Goal: Communication & Community: Answer question/provide support

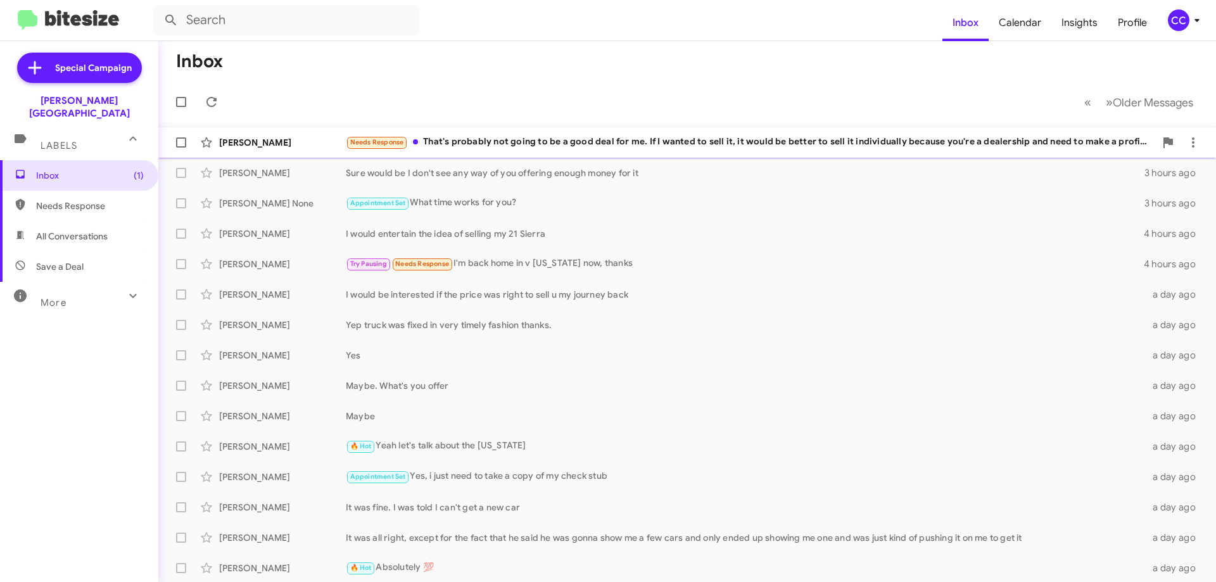
click at [253, 141] on div "[PERSON_NAME]" at bounding box center [282, 142] width 127 height 13
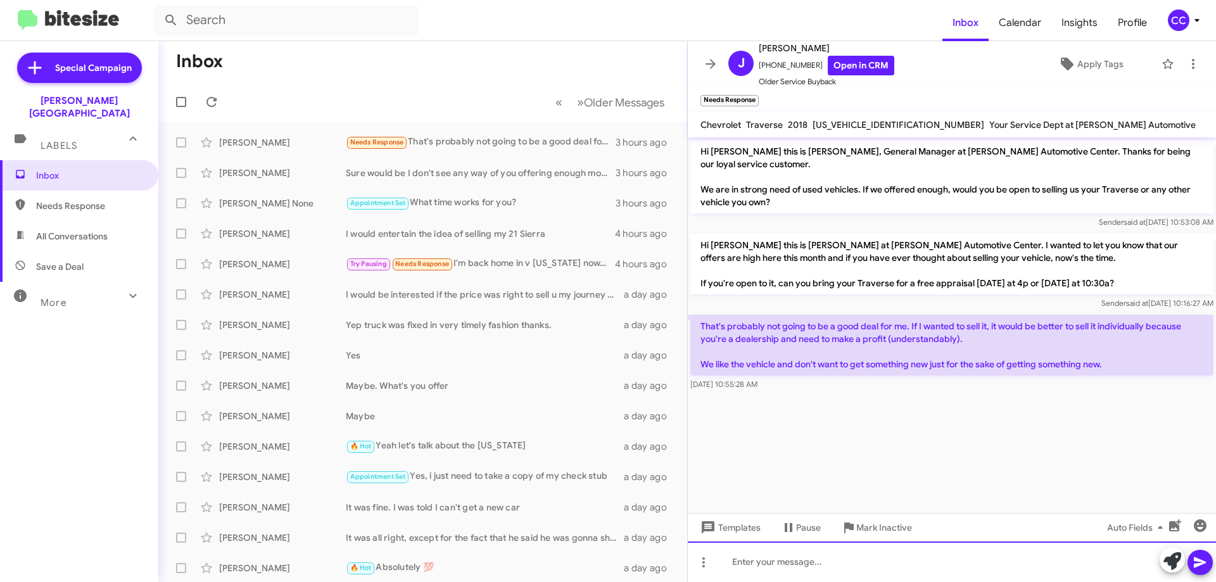
click at [742, 575] on div at bounding box center [952, 562] width 528 height 41
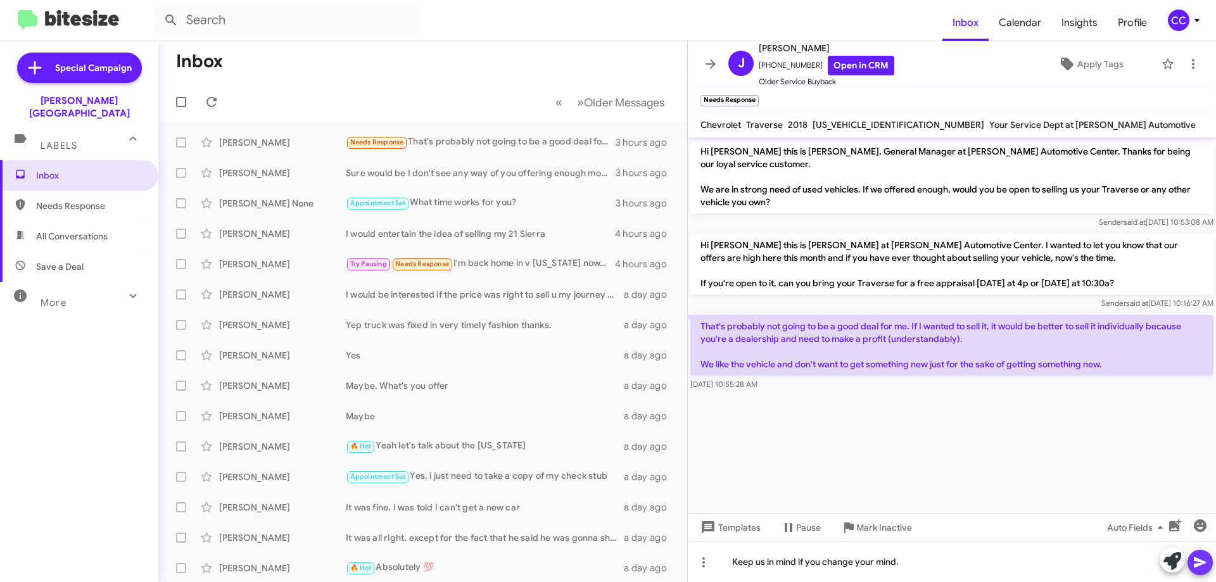
click at [1205, 559] on icon at bounding box center [1200, 562] width 15 height 15
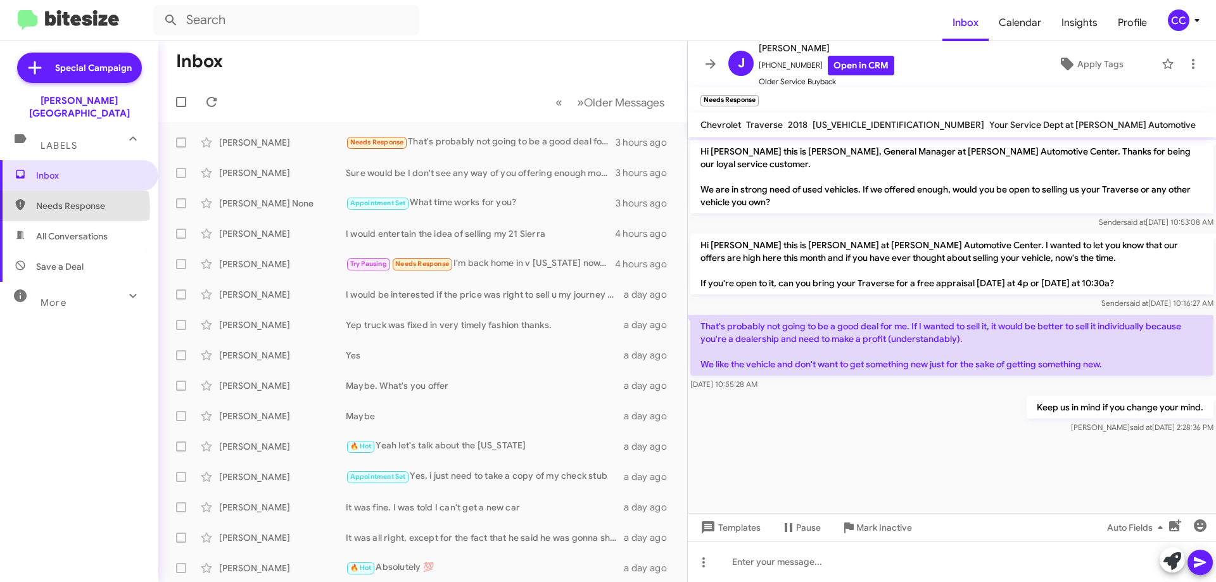
click at [49, 200] on span "Needs Response" at bounding box center [90, 206] width 108 height 13
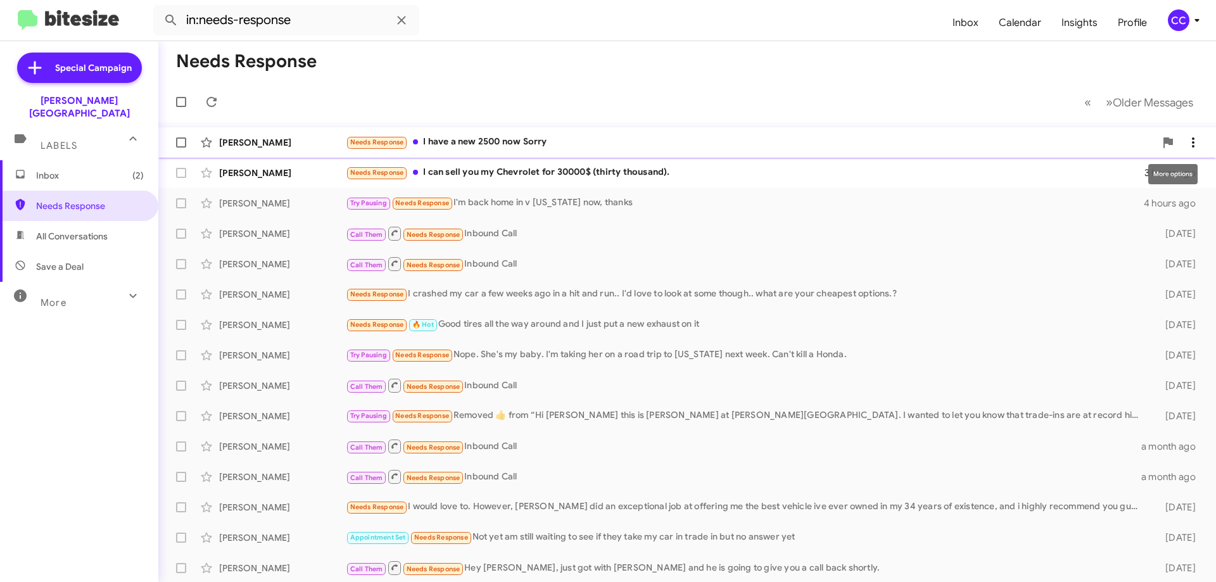
click at [1186, 137] on icon at bounding box center [1193, 142] width 15 height 15
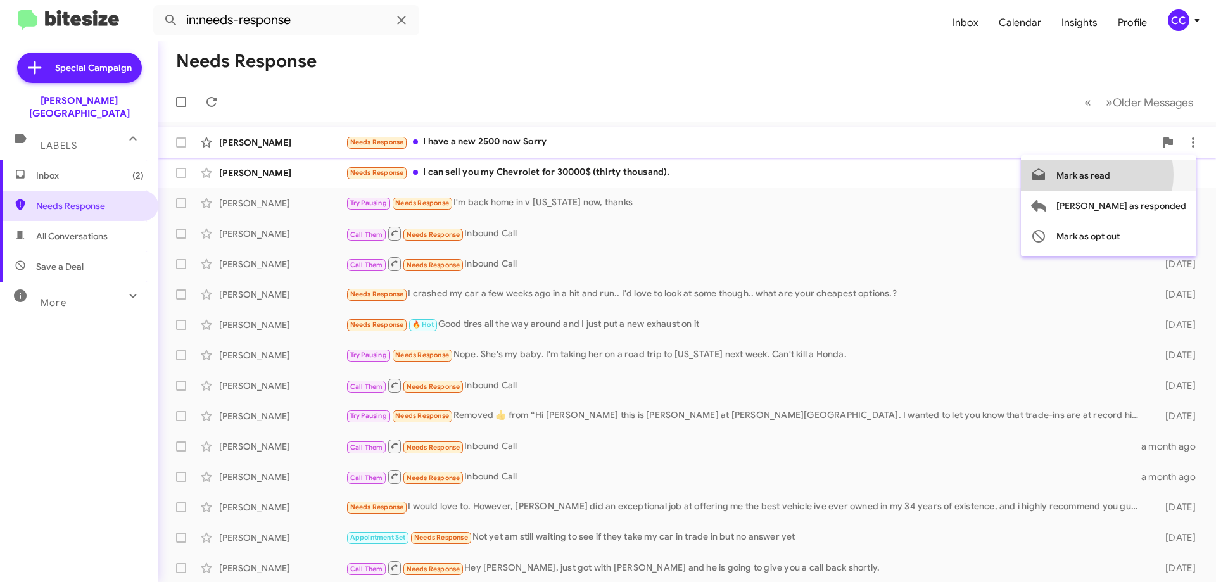
click at [1110, 175] on span "Mark as read" at bounding box center [1084, 175] width 54 height 30
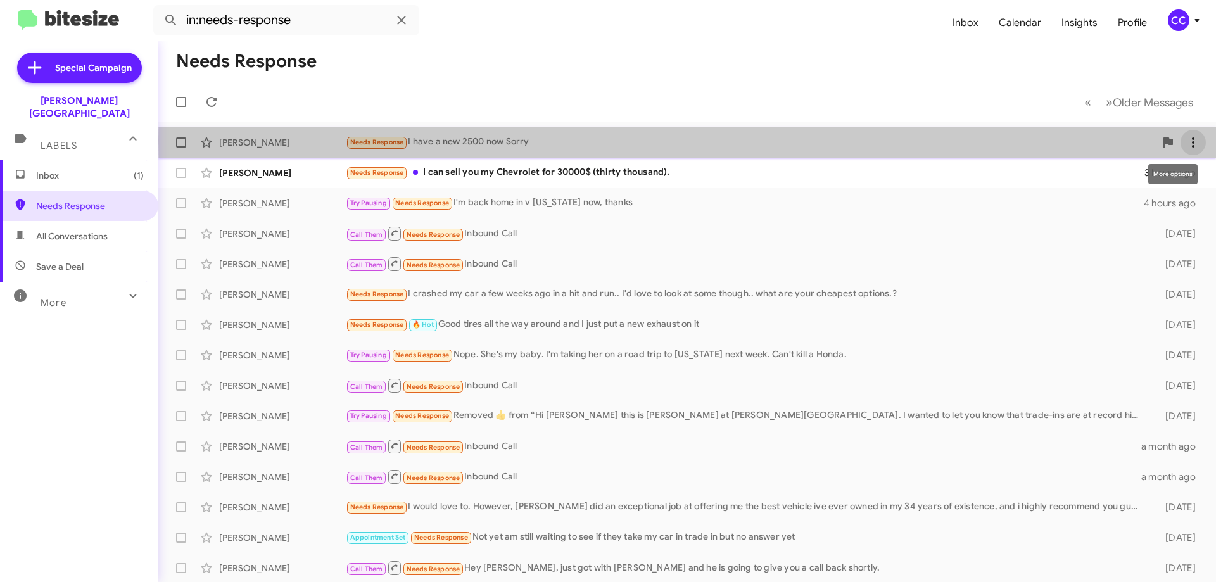
click at [1186, 140] on icon at bounding box center [1193, 142] width 15 height 15
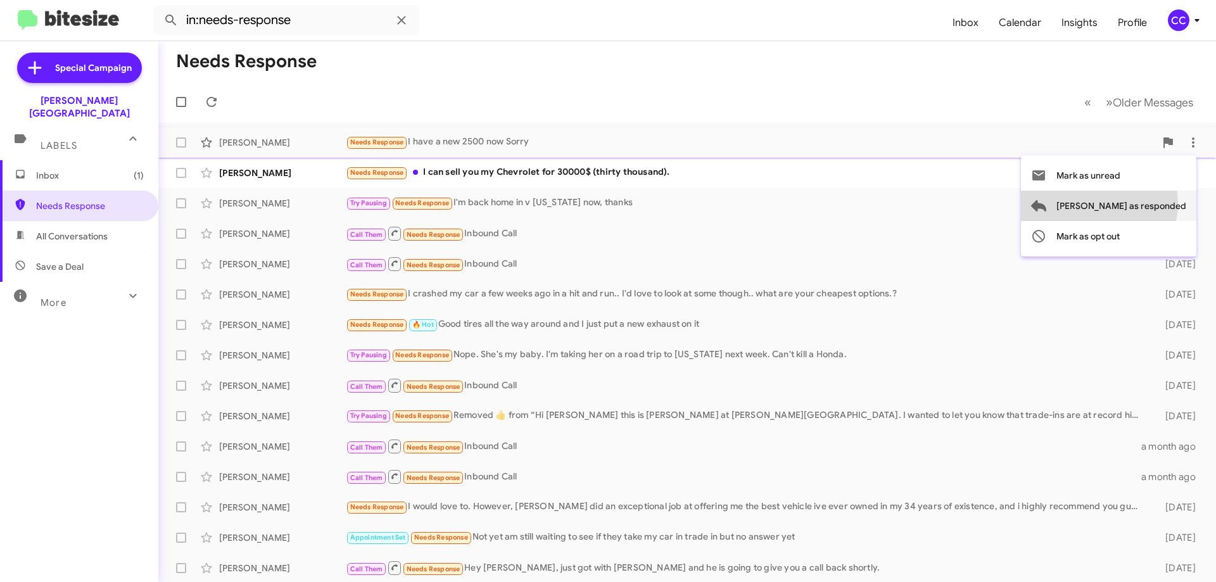
click at [1150, 203] on span "[PERSON_NAME] as responded" at bounding box center [1122, 206] width 130 height 30
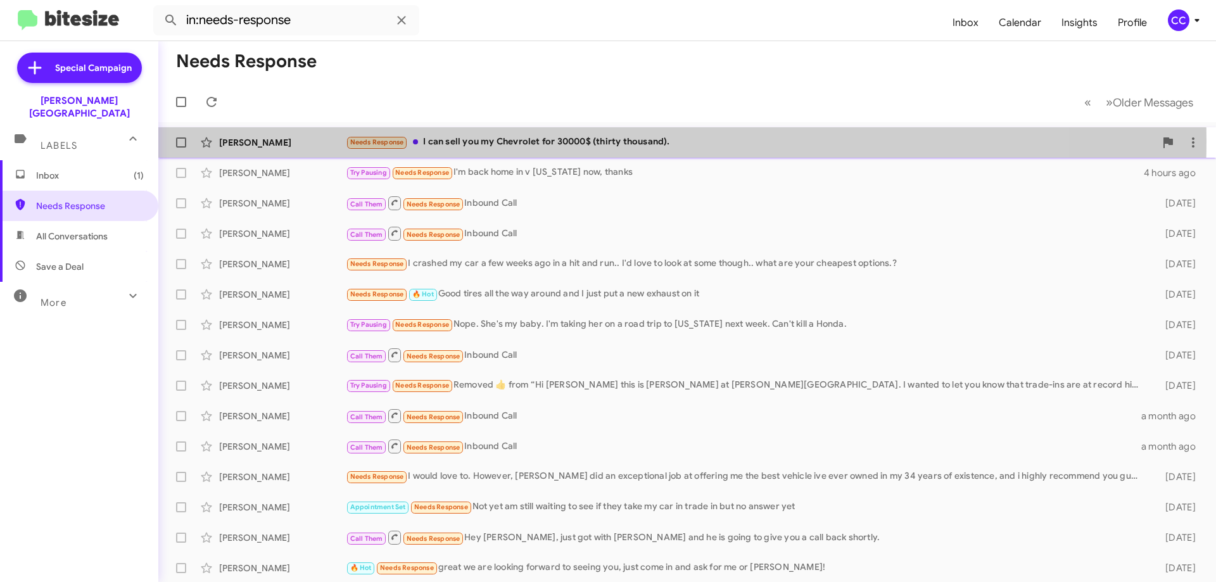
click at [253, 139] on div "[PERSON_NAME]" at bounding box center [282, 142] width 127 height 13
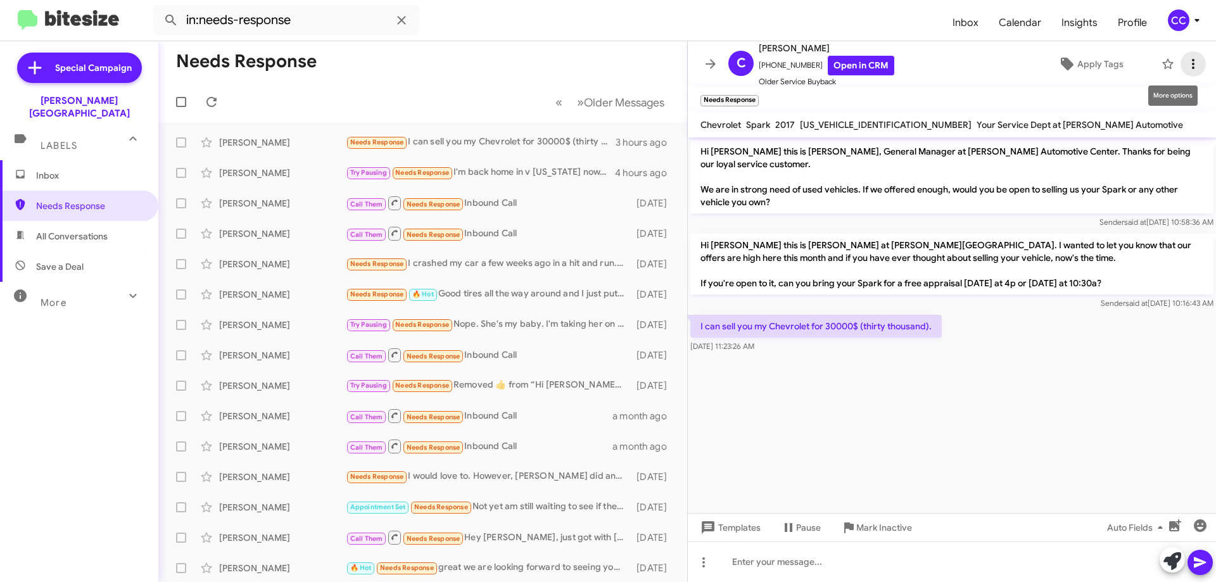
click at [1186, 65] on icon at bounding box center [1193, 63] width 15 height 15
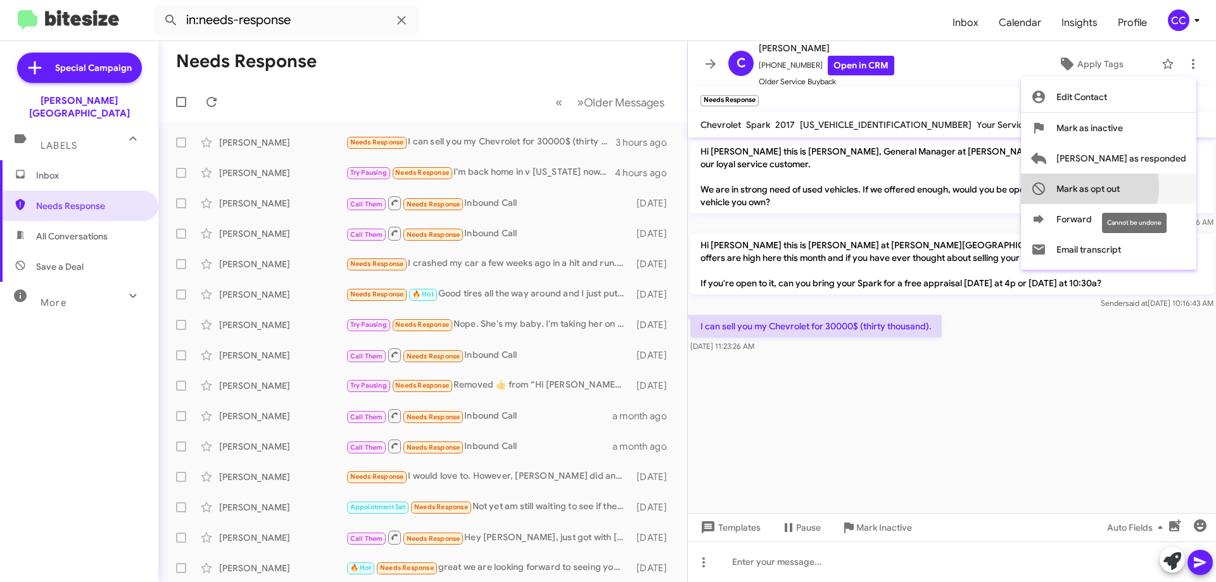
click at [1120, 188] on span "Mark as opt out" at bounding box center [1088, 189] width 63 height 30
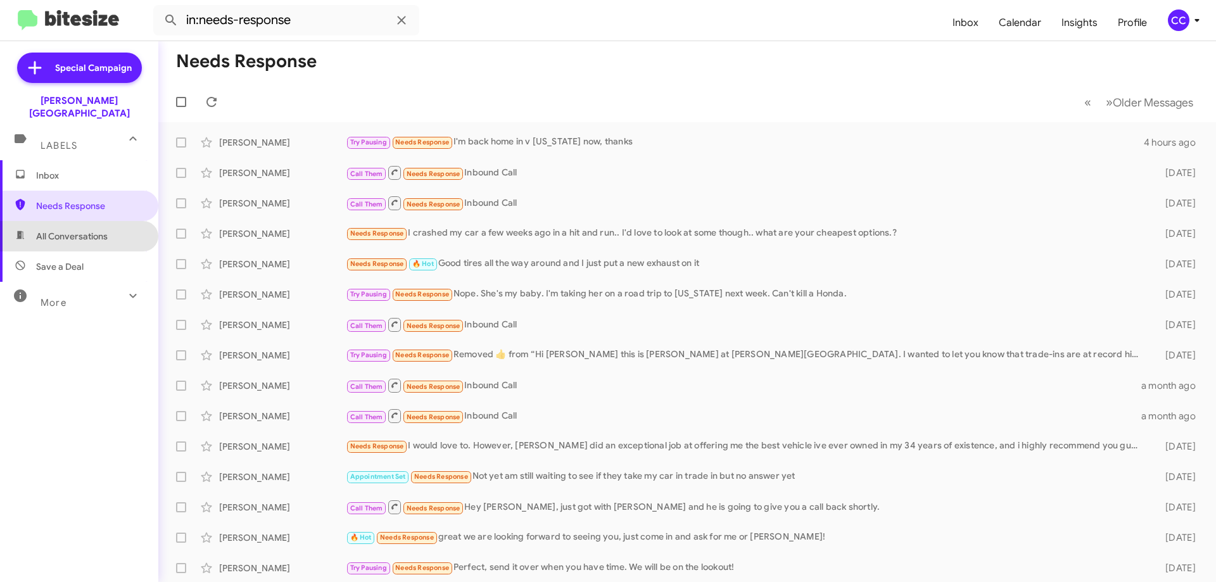
click at [92, 230] on span "All Conversations" at bounding box center [72, 236] width 72 height 13
type input "in:all-conversations"
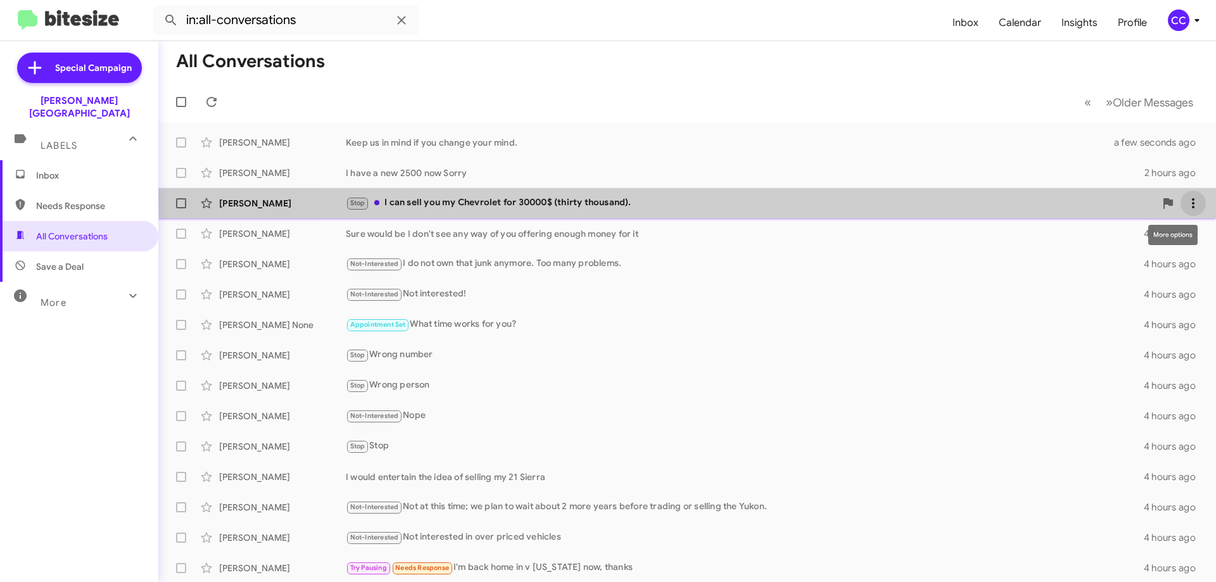
click at [1181, 194] on button at bounding box center [1193, 203] width 25 height 25
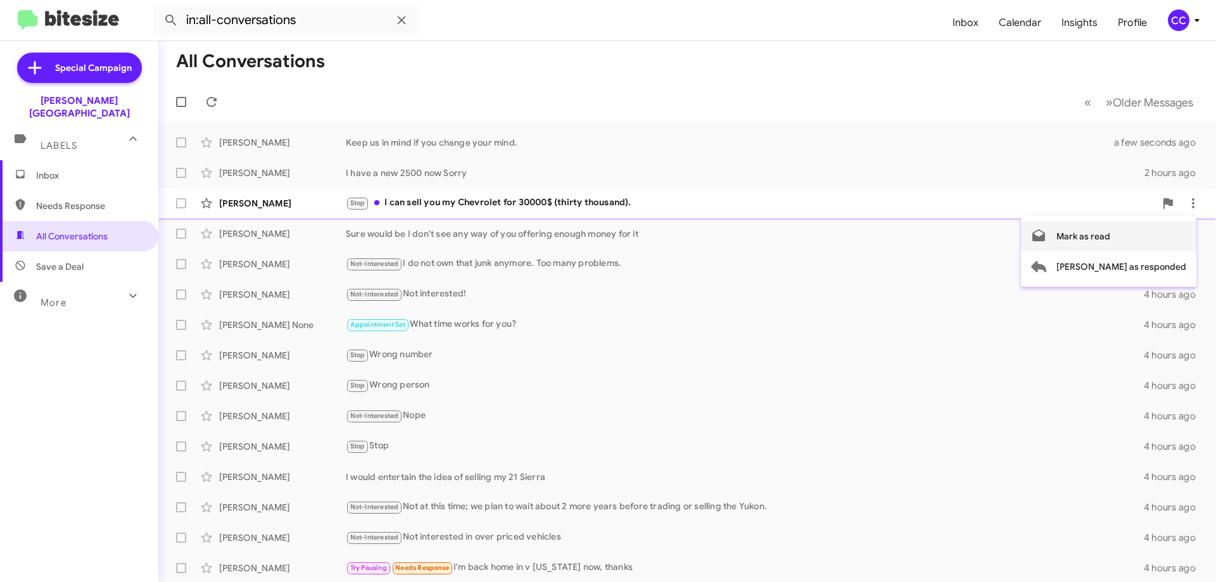
click at [1110, 232] on span "Mark as read" at bounding box center [1084, 236] width 54 height 30
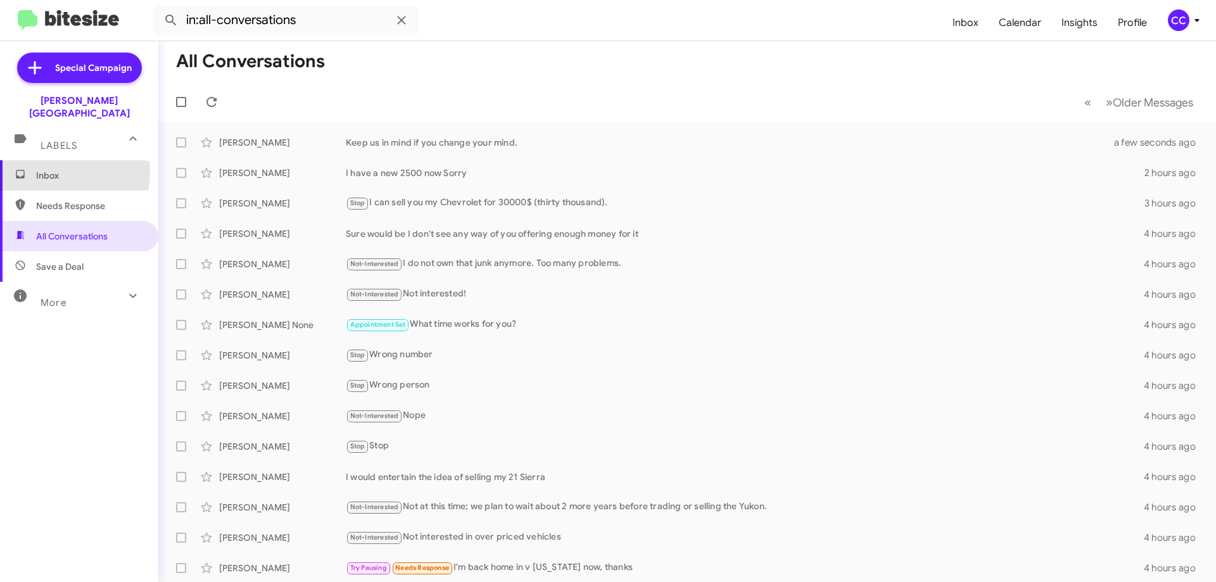
click at [42, 169] on span "Inbox" at bounding box center [90, 175] width 108 height 13
